Goal: Navigation & Orientation: Find specific page/section

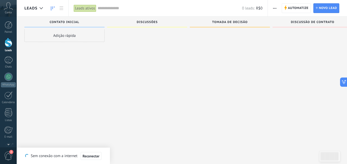
click at [13, 12] on div "Conta" at bounding box center [8, 8] width 17 height 17
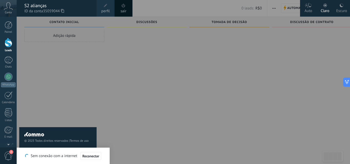
click at [34, 7] on div "S2 alianças" at bounding box center [57, 6] width 67 height 6
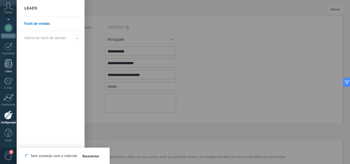
click at [9, 66] on div at bounding box center [9, 64] width 8 height 9
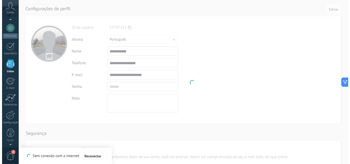
scroll to position [32, 0]
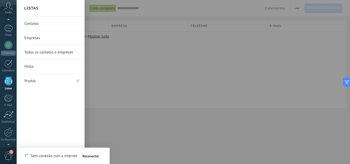
click at [44, 23] on link "Contatos" at bounding box center [51, 24] width 55 height 14
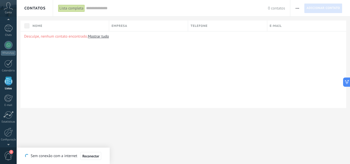
click at [102, 39] on link "Mostrar tudo" at bounding box center [98, 36] width 21 height 5
click at [8, 48] on div at bounding box center [8, 45] width 8 height 8
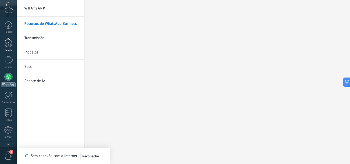
click at [9, 43] on div at bounding box center [9, 42] width 8 height 9
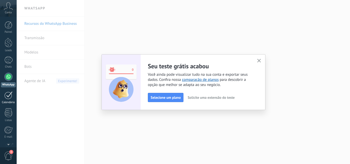
click at [8, 96] on div at bounding box center [8, 96] width 8 height 8
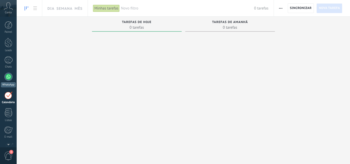
click at [9, 78] on div at bounding box center [8, 77] width 8 height 8
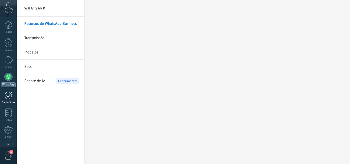
click at [12, 99] on div at bounding box center [8, 96] width 8 height 8
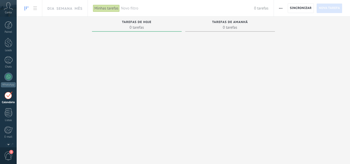
scroll to position [15, 0]
click at [131, 96] on div at bounding box center [137, 82] width 90 height 97
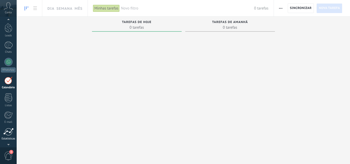
click at [7, 133] on div at bounding box center [8, 132] width 10 height 8
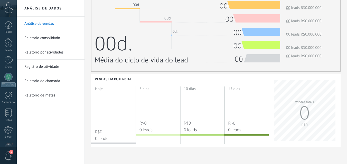
click at [6, 8] on icon at bounding box center [8, 6] width 9 height 8
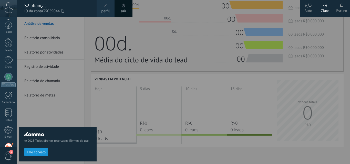
scroll to position [49, 0]
